Goal: Information Seeking & Learning: Find specific fact

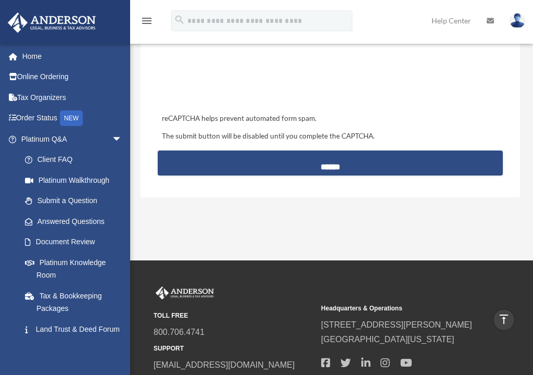
scroll to position [501, 0]
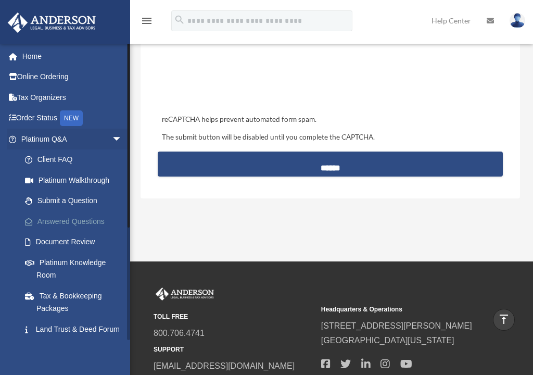
click at [75, 213] on link "Answered Questions" at bounding box center [76, 221] width 123 height 21
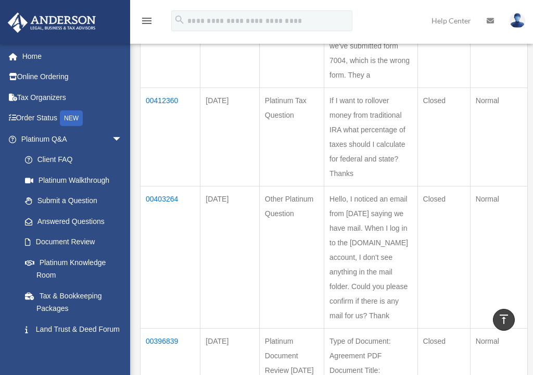
scroll to position [879, 0]
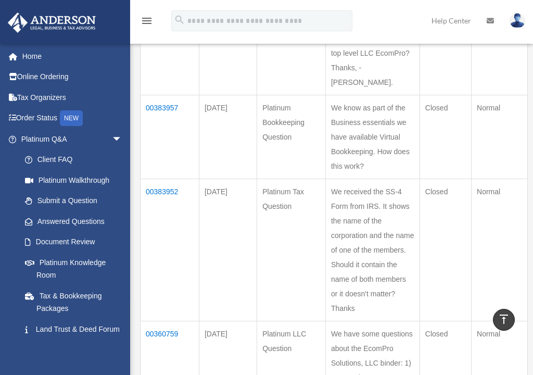
scroll to position [213, 0]
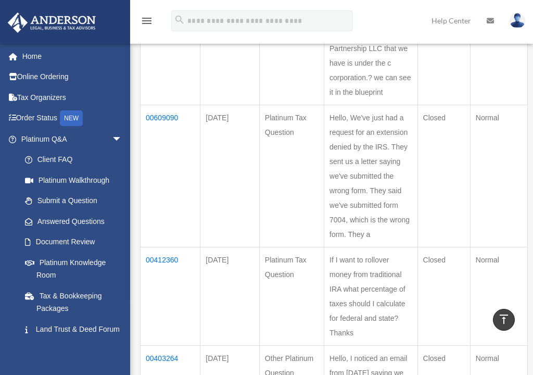
scroll to position [698, 0]
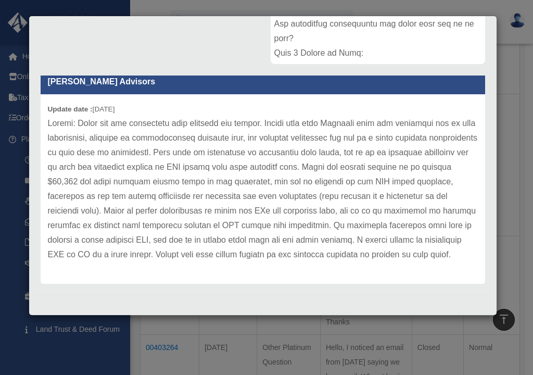
scroll to position [258, 0]
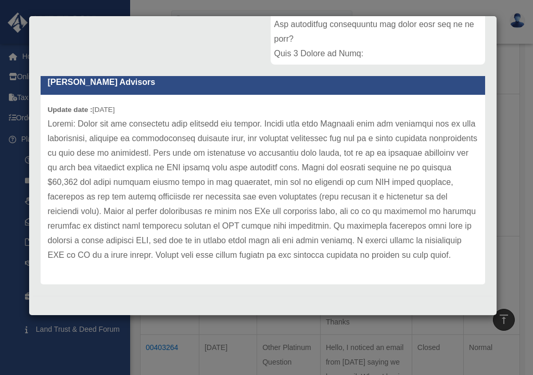
click at [274, 359] on div "Case Detail × Platinum Document Review 07/19/2023 19:27 Case Number 00392177 Cr…" at bounding box center [266, 187] width 533 height 375
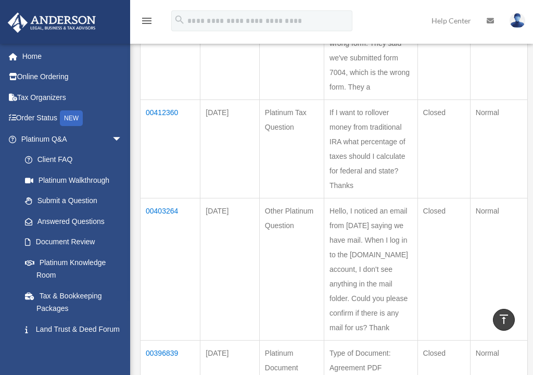
scroll to position [835, 0]
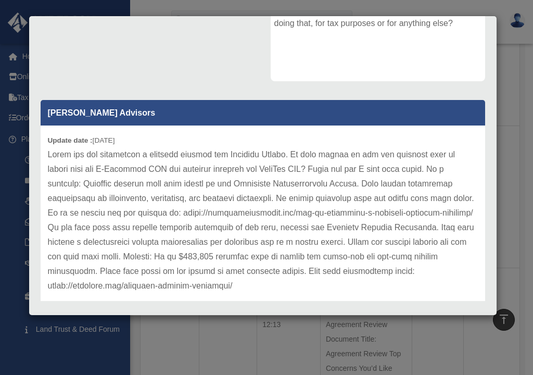
scroll to position [909, 0]
click at [268, 341] on div "Case Detail × Platinum Tax Question Case Number 00389933 Created Date July 17, …" at bounding box center [266, 187] width 533 height 375
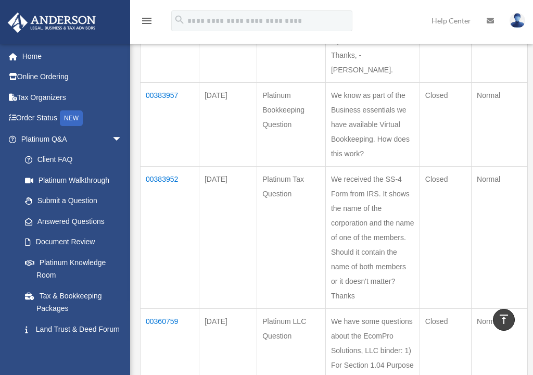
scroll to position [226, 0]
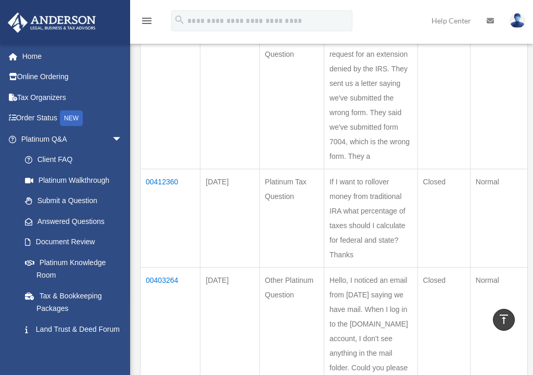
scroll to position [767, 0]
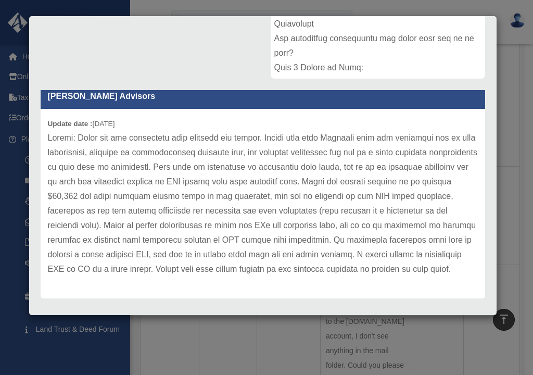
scroll to position [248, 0]
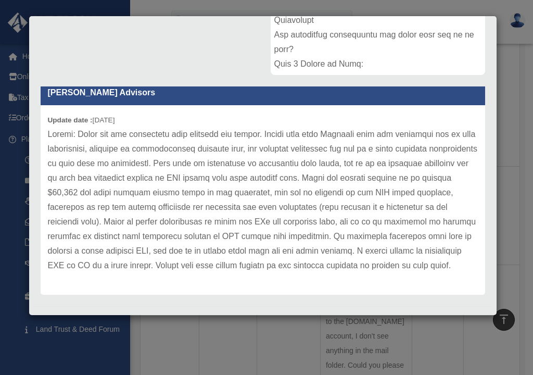
click at [289, 328] on div "Case Detail × Platinum Document Review 07/19/2023 19:27 Case Number 00392177 Cr…" at bounding box center [266, 187] width 533 height 375
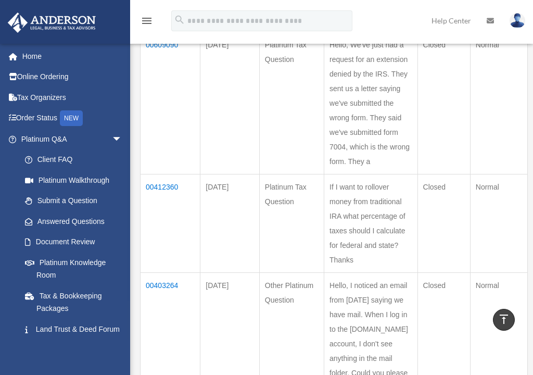
scroll to position [759, 0]
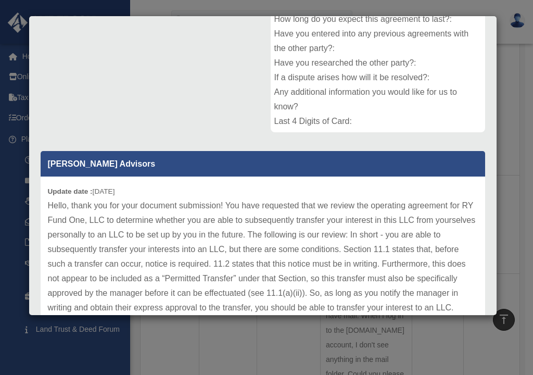
scroll to position [197, 0]
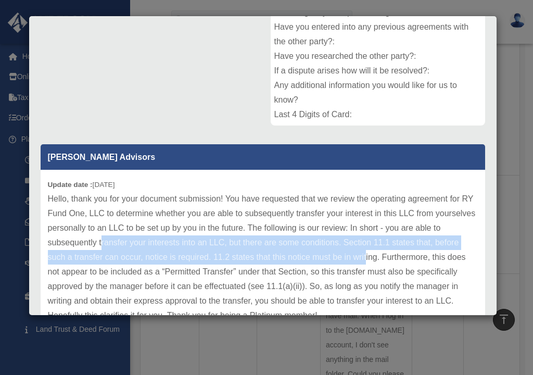
drag, startPoint x: 127, startPoint y: 241, endPoint x: 390, endPoint y: 247, distance: 262.8
click at [390, 247] on p "Hello, thank you for your document submission! You have requested that we revie…" at bounding box center [263, 256] width 430 height 131
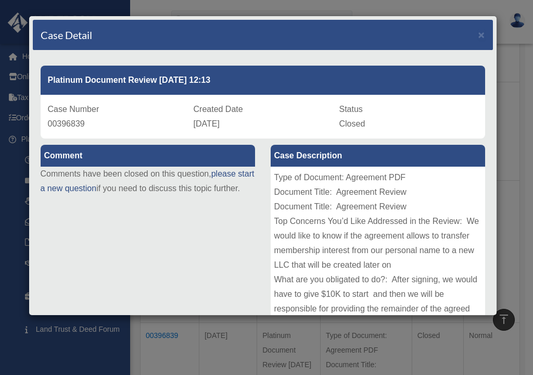
scroll to position [0, 0]
click at [245, 360] on div "Case Detail × Platinum Document Review 07/26/2023 12:13 Case Number 00396839 Cr…" at bounding box center [266, 187] width 533 height 375
